Goal: Transaction & Acquisition: Purchase product/service

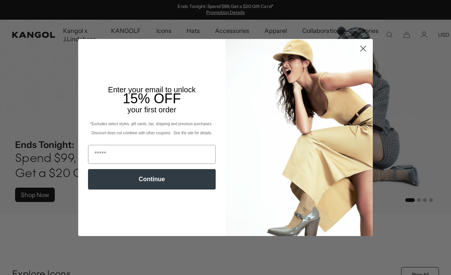
click at [358, 51] on circle "Close dialog" at bounding box center [363, 48] width 12 height 12
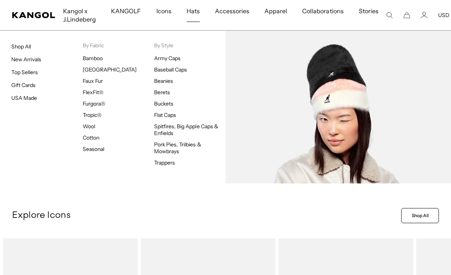
scroll to position [59, 0]
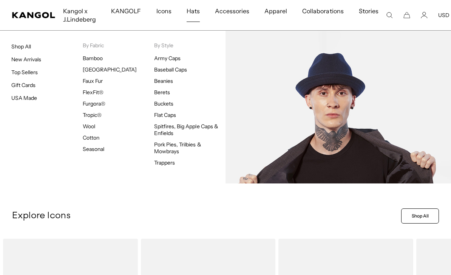
click at [178, 147] on link "Pork Pies, Trilbies & Mowbrays" at bounding box center [177, 148] width 47 height 14
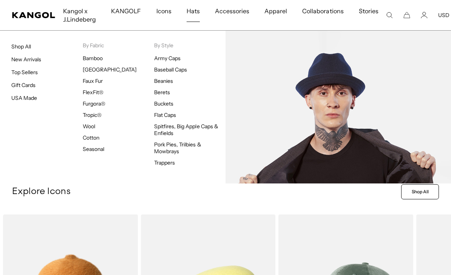
scroll to position [0, 0]
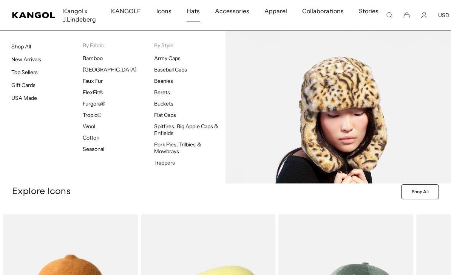
click at [88, 84] on link "Faux Fur" at bounding box center [93, 80] width 20 height 7
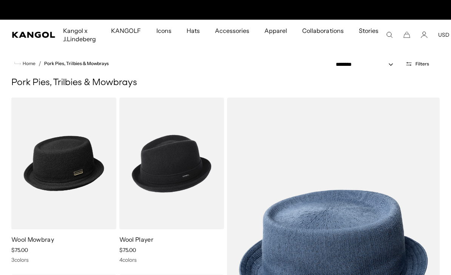
scroll to position [0, 156]
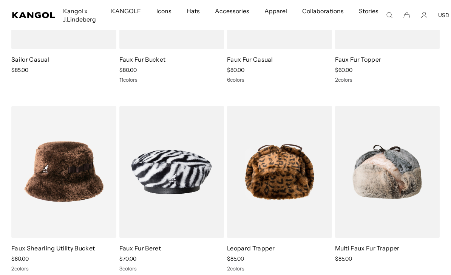
scroll to position [0, 156]
click at [0, 0] on img at bounding box center [0, 0] width 0 height 0
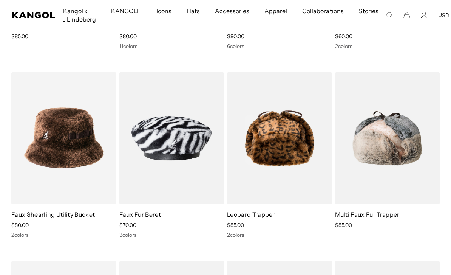
scroll to position [0, 0]
click at [0, 0] on img at bounding box center [0, 0] width 0 height 0
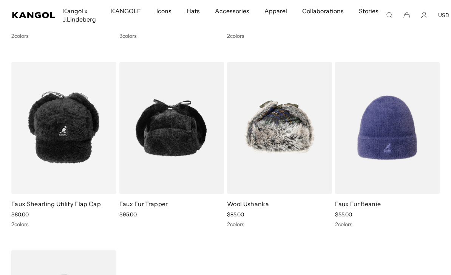
scroll to position [778, 0]
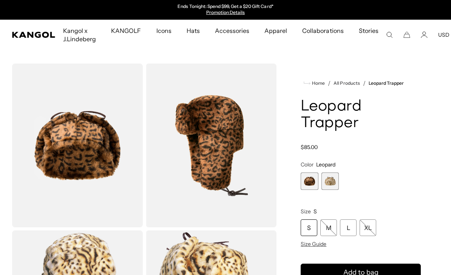
click at [318, 242] on span "Size Guide" at bounding box center [314, 243] width 26 height 7
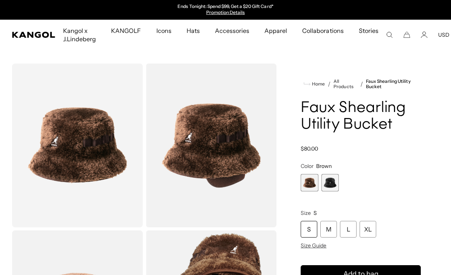
click at [335, 184] on span "2 of 2" at bounding box center [329, 182] width 17 height 17
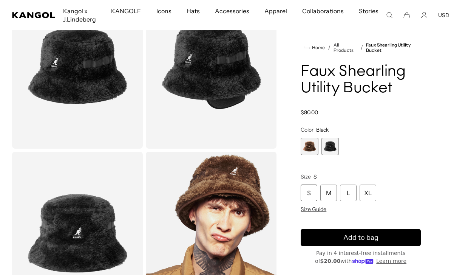
scroll to position [0, 156]
click at [322, 210] on span "Size Guide" at bounding box center [314, 208] width 26 height 7
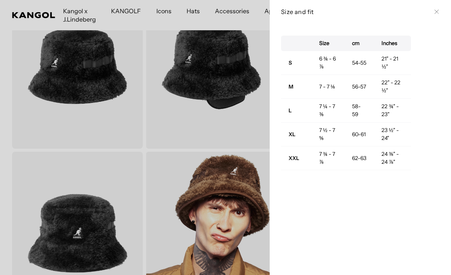
click at [3, 118] on div at bounding box center [225, 137] width 451 height 275
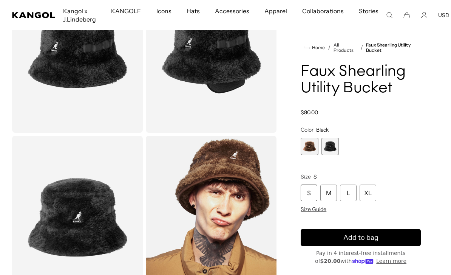
click at [328, 199] on div "M" at bounding box center [328, 192] width 17 height 17
click at [332, 194] on div "M" at bounding box center [328, 192] width 17 height 17
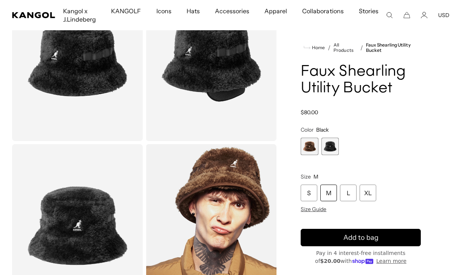
scroll to position [74, 0]
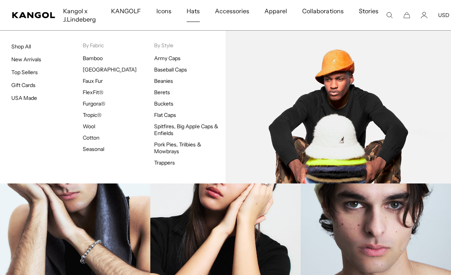
scroll to position [664, 0]
click at [163, 104] on link "Buckets" at bounding box center [163, 103] width 19 height 7
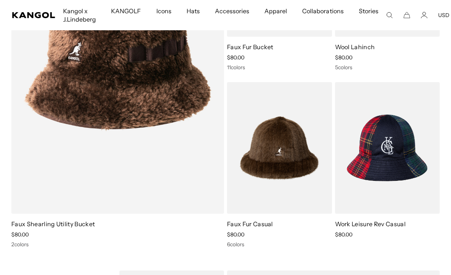
scroll to position [1280, 0]
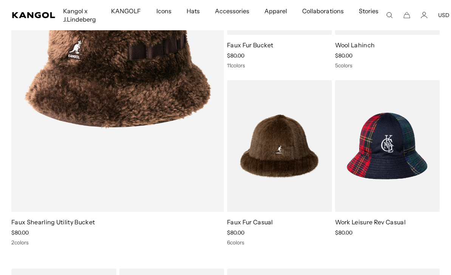
click at [65, 223] on link "Faux Shearling Utility Bucket" at bounding box center [52, 222] width 83 height 8
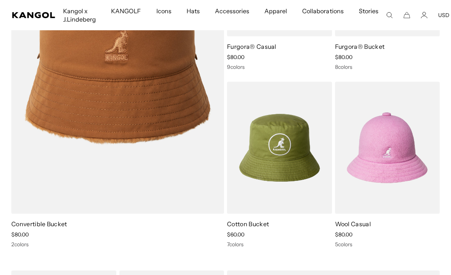
scroll to position [558, 0]
click at [0, 0] on img at bounding box center [0, 0] width 0 height 0
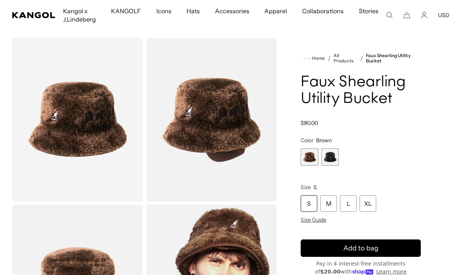
scroll to position [32, 0]
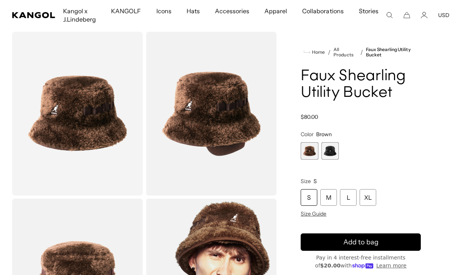
click at [319, 216] on span "Size Guide" at bounding box center [314, 213] width 26 height 7
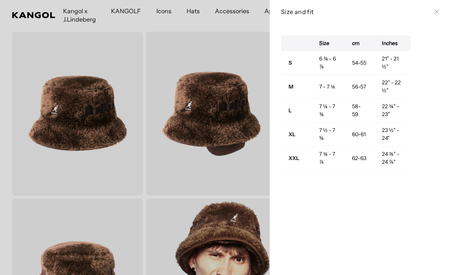
scroll to position [0, 156]
click at [449, 187] on div "Size cm Inches S 6 ¾ - 6 ⅞ 54-55 21" - 21 ½" M 7 - 7 ⅛ 56-57 22" - 22 ½" L 7 ¼ …" at bounding box center [360, 148] width 181 height 251
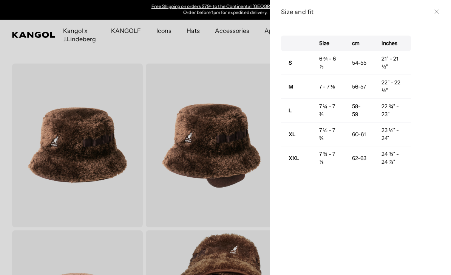
click at [436, 11] on icon at bounding box center [436, 11] width 5 height 5
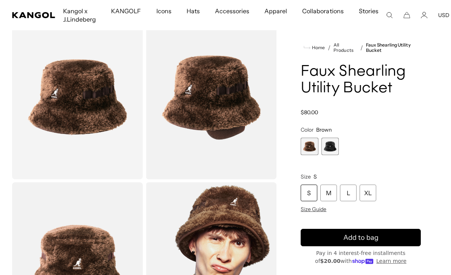
scroll to position [40, 0]
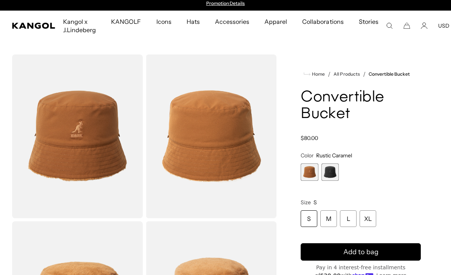
scroll to position [9, 0]
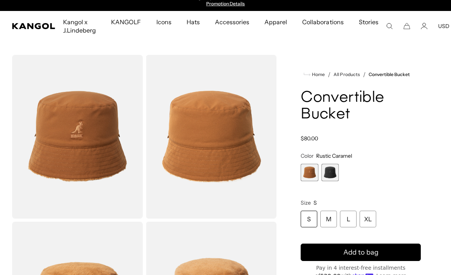
click at [329, 172] on span "2 of 2" at bounding box center [329, 172] width 17 height 17
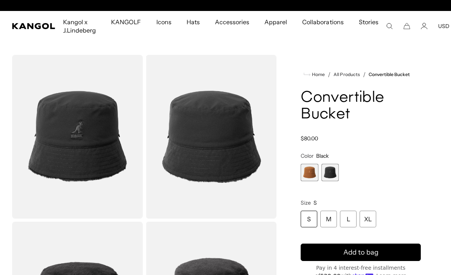
scroll to position [0, 156]
click at [333, 224] on div "M" at bounding box center [328, 218] width 17 height 17
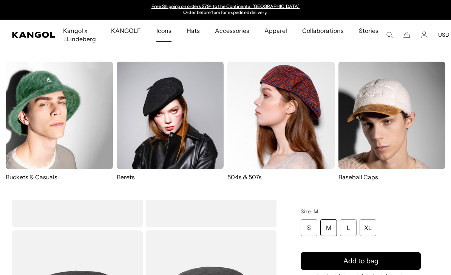
scroll to position [4, 0]
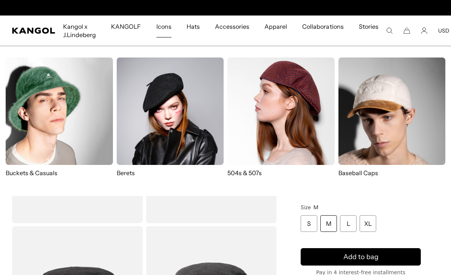
click at [66, 126] on img at bounding box center [59, 110] width 107 height 107
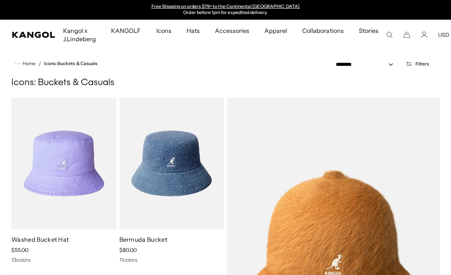
click at [420, 63] on span "Filters" at bounding box center [422, 63] width 14 height 5
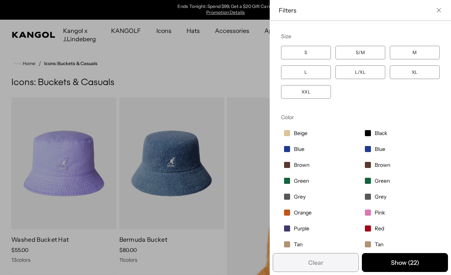
click at [436, 11] on button "Close filter list" at bounding box center [439, 10] width 6 height 6
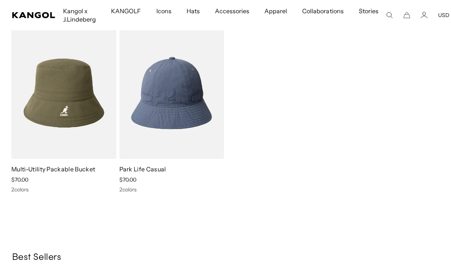
click at [0, 0] on img at bounding box center [0, 0] width 0 height 0
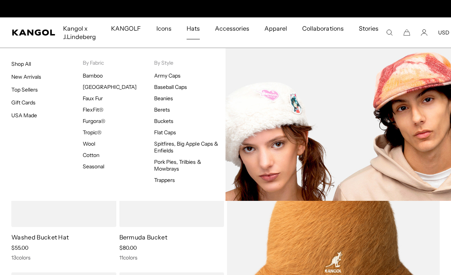
scroll to position [0, 156]
click at [88, 168] on link "Seasonal" at bounding box center [94, 166] width 22 height 7
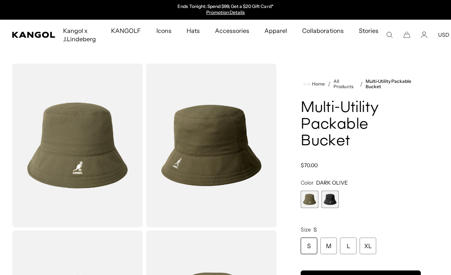
click at [333, 190] on span "2 of 2" at bounding box center [329, 198] width 17 height 17
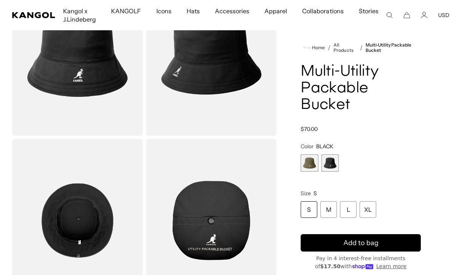
scroll to position [77, 0]
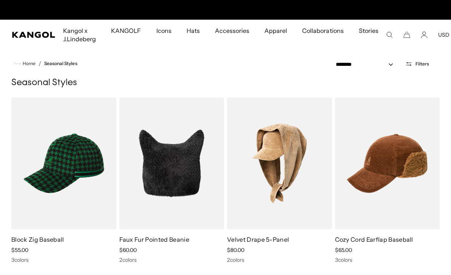
scroll to position [0, 156]
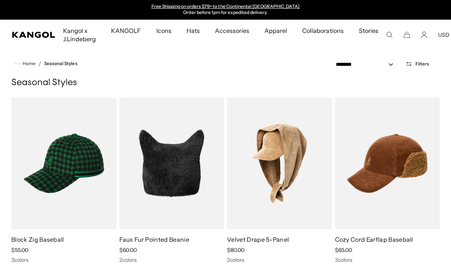
click at [0, 0] on img at bounding box center [0, 0] width 0 height 0
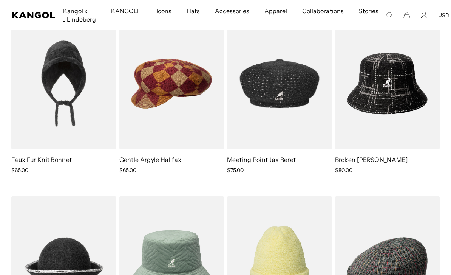
scroll to position [831, 0]
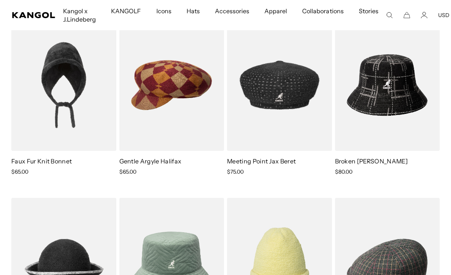
click at [0, 0] on img at bounding box center [0, 0] width 0 height 0
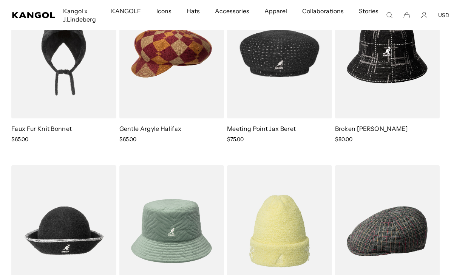
scroll to position [0, 0]
click at [0, 0] on img at bounding box center [0, 0] width 0 height 0
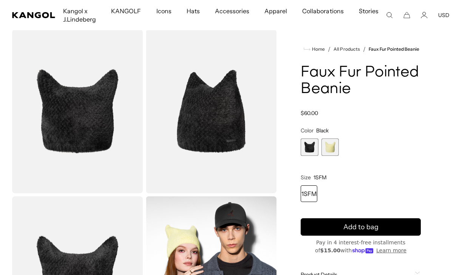
scroll to position [23, 0]
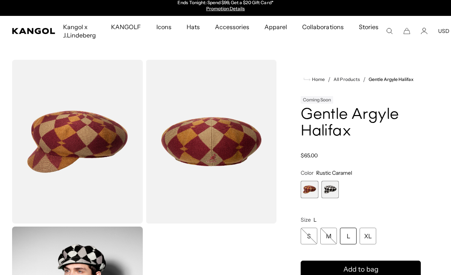
scroll to position [13, 0]
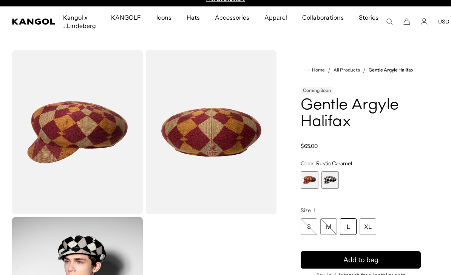
click at [336, 181] on span "2 of 2" at bounding box center [329, 179] width 17 height 17
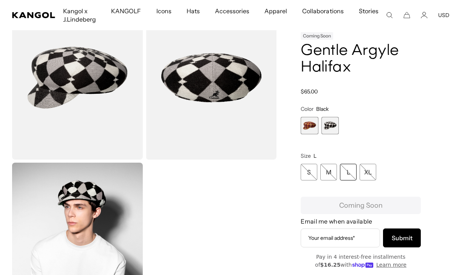
scroll to position [0, 156]
click at [309, 127] on span "1 of 2" at bounding box center [309, 125] width 17 height 17
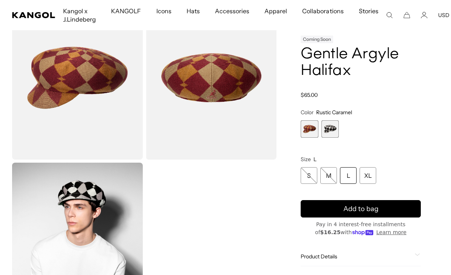
click at [331, 128] on span "2 of 2" at bounding box center [329, 128] width 17 height 17
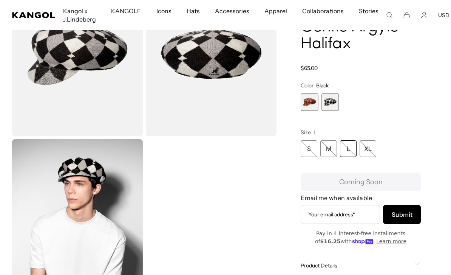
scroll to position [81, 0]
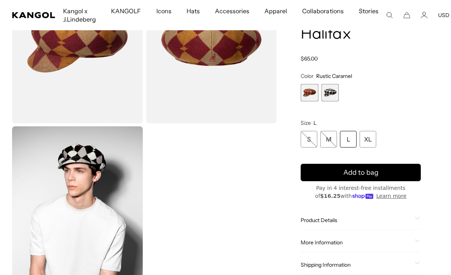
scroll to position [0, 156]
click at [331, 100] on span "2 of 2" at bounding box center [329, 92] width 17 height 17
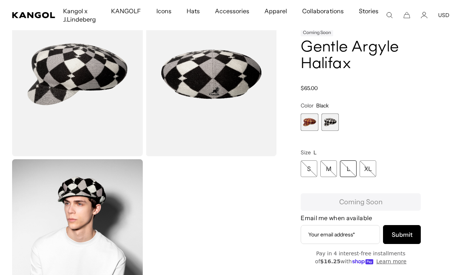
scroll to position [70, 0]
